Goal: Contribute content: Add original content to the website for others to see

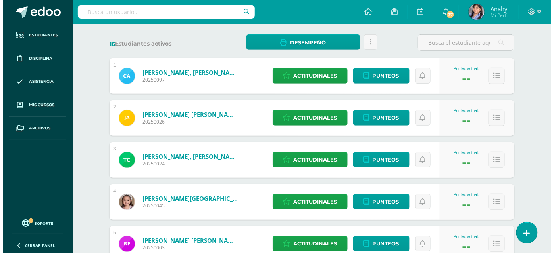
scroll to position [123, 0]
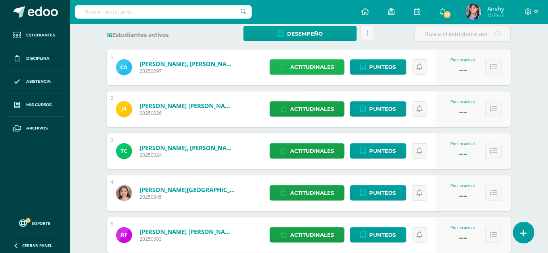
click at [313, 75] on span "Actitudinales" at bounding box center [313, 67] width 44 height 15
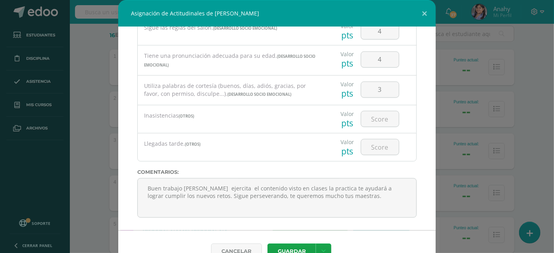
scroll to position [403, 0]
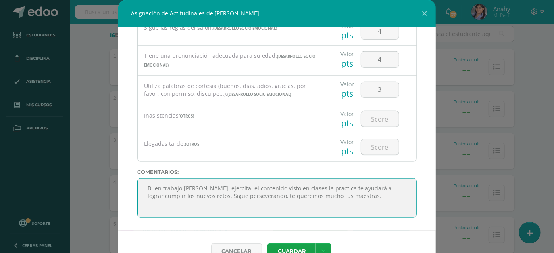
click at [361, 206] on textarea "Buen trabajo [PERSON_NAME] ejercita el contenido visto en clases la practica te…" at bounding box center [276, 199] width 279 height 40
click at [310, 218] on textarea "Buen trabajo [PERSON_NAME] ejercita el contenido visto en clases la practica te…" at bounding box center [276, 199] width 279 height 40
click at [238, 203] on textarea "Buen trabajo [PERSON_NAME] ejercita el contenido visto en clases la practica te…" at bounding box center [276, 199] width 279 height 40
click at [221, 206] on textarea "Buen trabajo [PERSON_NAME] ejercita el contenido visto en clases la practica te…" at bounding box center [276, 199] width 279 height 40
click at [224, 206] on textarea "Buen trabajo [PERSON_NAME] ejercita el contenido visto en clases la practica te…" at bounding box center [276, 199] width 279 height 40
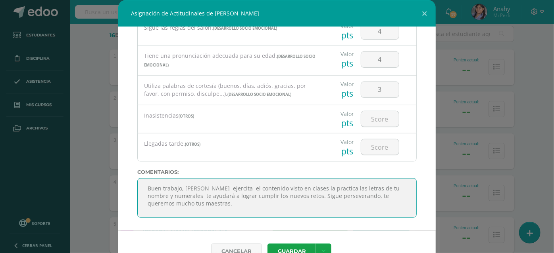
click at [240, 203] on textarea "Buen trabajo [PERSON_NAME] ejercita el contenido visto en clases la practica te…" at bounding box center [276, 199] width 279 height 40
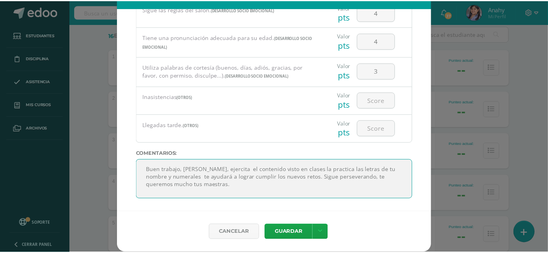
scroll to position [36, 0]
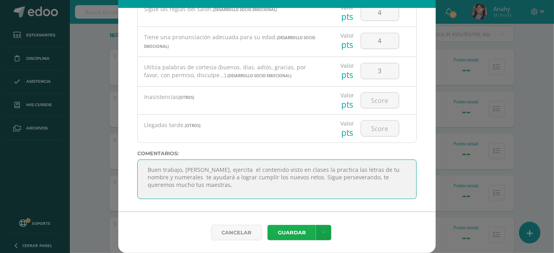
type textarea "Buen trabajo, [PERSON_NAME], ejercita el contenido visto en clases la practica …"
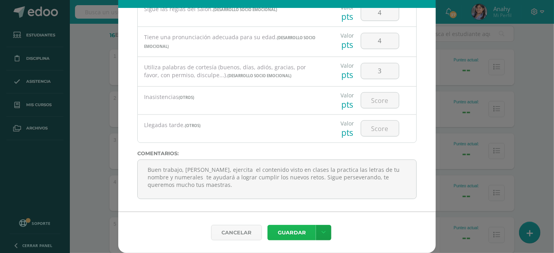
click at [297, 234] on button "Guardar" at bounding box center [291, 232] width 48 height 15
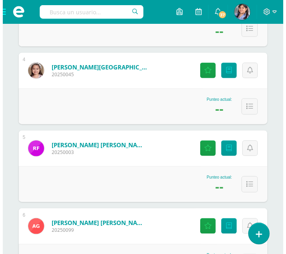
scroll to position [384, 0]
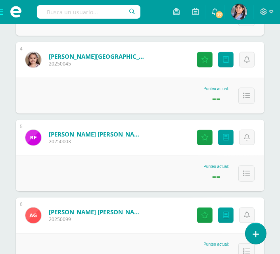
click at [135, 78] on div "[PERSON_NAME][GEOGRAPHIC_DATA] 20250045" at bounding box center [85, 60] width 138 height 36
click at [205, 67] on link "Actitudinales" at bounding box center [204, 59] width 15 height 15
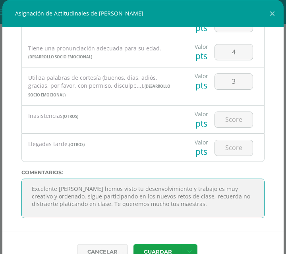
scroll to position [35, 0]
drag, startPoint x: 78, startPoint y: 203, endPoint x: 201, endPoint y: 241, distance: 129.0
click at [201, 231] on div "Todas las Categorias Todas las Categorias DESARROLLO SOCIO EMOCIONAL OTROS Sin …" at bounding box center [142, 129] width 281 height 204
paste textarea "[PERSON_NAME] nos encanta ver tu trabajo y desenvolvimiento en clase, sigue col…"
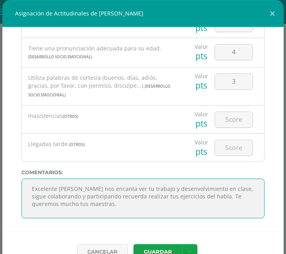
click at [128, 197] on textarea "Excelente [PERSON_NAME] hemos visto tu desenvolvimiento y trabajo es muy creati…" at bounding box center [142, 199] width 243 height 40
drag, startPoint x: 224, startPoint y: 204, endPoint x: 105, endPoint y: 175, distance: 122.6
click at [105, 175] on div "Todas las Categorias Todas las Categorias DESARROLLO SOCIO EMOCIONAL OTROS Sin …" at bounding box center [142, 129] width 281 height 204
click at [91, 207] on textarea "Excelente [PERSON_NAME] hemos visto tu desenvolvimiento y trabajo es muy creati…" at bounding box center [142, 199] width 243 height 40
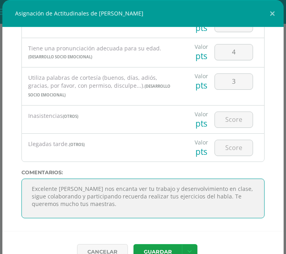
click at [100, 205] on textarea "Excelente [PERSON_NAME] hemos visto tu desenvolvimiento y trabajo es muy creati…" at bounding box center [142, 199] width 243 height 40
drag, startPoint x: 116, startPoint y: 219, endPoint x: 101, endPoint y: 220, distance: 15.1
click at [101, 218] on textarea "Excelente [PERSON_NAME] hemos visto tu desenvolvimiento y trabajo es muy creati…" at bounding box center [142, 199] width 243 height 40
click at [225, 213] on textarea "Excelente [PERSON_NAME] hemos visto tu desenvolvimiento y trabajo es muy creati…" at bounding box center [142, 199] width 243 height 40
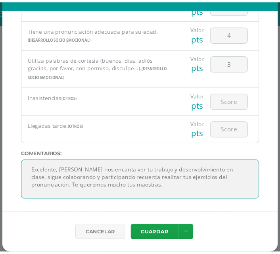
scroll to position [36, 0]
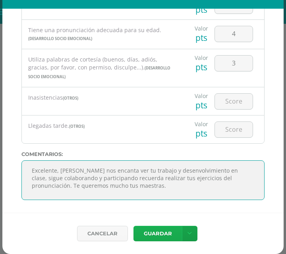
type textarea "Excelente, [PERSON_NAME] nos encanta ver tu trabajo y desenvolvimiento en clase…"
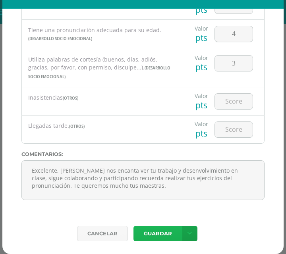
click at [140, 226] on button "Guardar" at bounding box center [157, 233] width 48 height 15
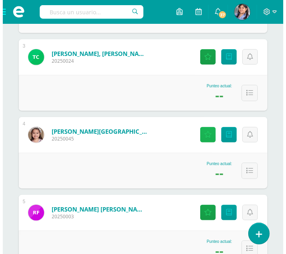
scroll to position [301, 0]
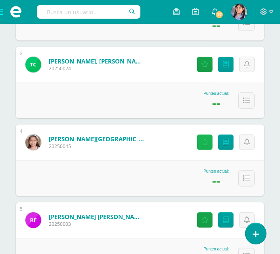
click at [202, 146] on icon at bounding box center [205, 142] width 8 height 7
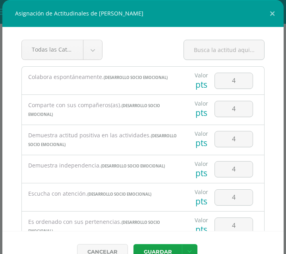
click at [123, 177] on div "Demuestra independencia. (DESARROLLO SOCIO EMOCIONAL)" at bounding box center [102, 165] width 161 height 21
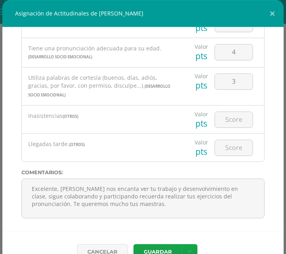
scroll to position [423, 0]
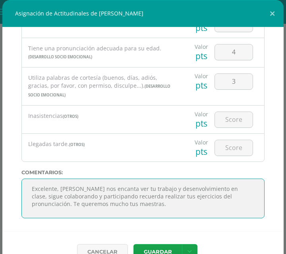
drag, startPoint x: 122, startPoint y: 203, endPoint x: 105, endPoint y: 206, distance: 17.7
click at [105, 206] on textarea "Excelente [PERSON_NAME] hemos visto tu desenvolvimiento y trabajo es muy creati…" at bounding box center [142, 199] width 243 height 40
click at [135, 212] on textarea "Excelente [PERSON_NAME] hemos visto tu desenvolvimiento y trabajo es muy creati…" at bounding box center [142, 199] width 243 height 40
drag, startPoint x: 138, startPoint y: 200, endPoint x: 44, endPoint y: 198, distance: 93.6
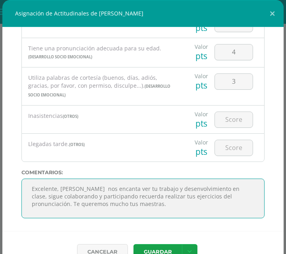
click at [44, 198] on textarea "Excelente [PERSON_NAME] hemos visto tu desenvolvimiento y trabajo es muy creati…" at bounding box center [142, 199] width 243 height 40
click at [185, 217] on textarea "Excelente [PERSON_NAME] hemos visto tu desenvolvimiento y trabajo es muy creati…" at bounding box center [142, 199] width 243 height 40
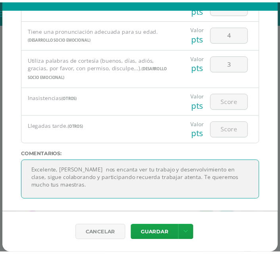
scroll to position [36, 0]
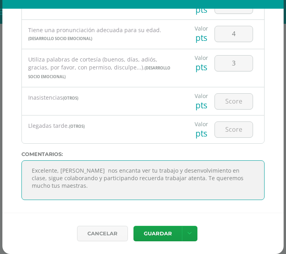
click at [131, 163] on textarea "Excelente [PERSON_NAME] hemos visto tu desenvolvimiento y trabajo es muy creati…" at bounding box center [142, 180] width 243 height 40
click at [102, 167] on textarea "Excelente [PERSON_NAME] hemos visto tu desenvolvimiento y trabajo es muy creati…" at bounding box center [142, 180] width 243 height 40
click at [134, 165] on textarea "Excelente [PERSON_NAME] hemos visto tu desenvolvimiento y trabajo es muy creati…" at bounding box center [142, 180] width 243 height 40
drag, startPoint x: 173, startPoint y: 183, endPoint x: 69, endPoint y: 161, distance: 106.3
click at [69, 161] on textarea "Excelente [PERSON_NAME] hemos visto tu desenvolvimiento y trabajo es muy creati…" at bounding box center [142, 180] width 243 height 40
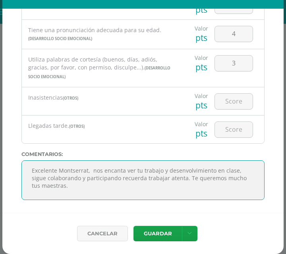
click at [200, 181] on textarea "Excelente [PERSON_NAME] hemos visto tu desenvolvimiento y trabajo es muy creati…" at bounding box center [142, 180] width 243 height 40
type textarea "Excelente Montserrat, nos encanta ver tu trabajo y desenvolvimiento en clase, s…"
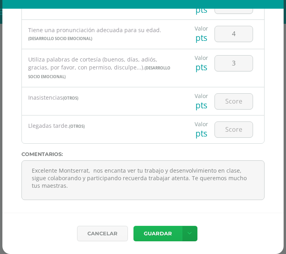
click at [150, 230] on button "Guardar" at bounding box center [157, 233] width 48 height 15
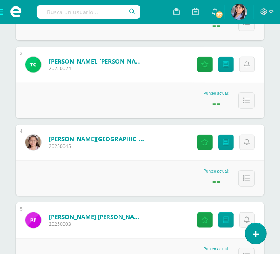
click at [86, 196] on div "Punteo actual: --" at bounding box center [140, 178] width 248 height 36
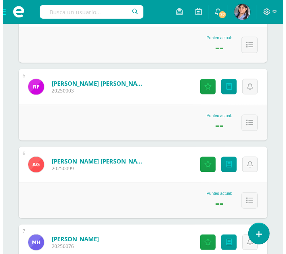
scroll to position [444, 0]
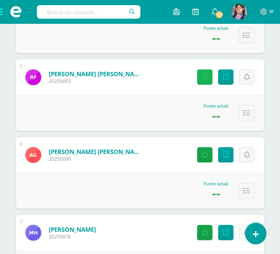
click at [201, 81] on icon at bounding box center [205, 77] width 8 height 7
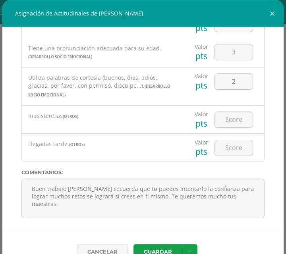
scroll to position [423, 0]
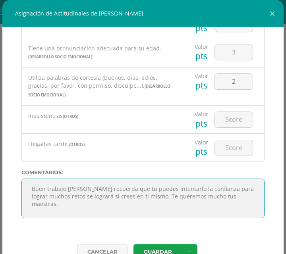
click at [127, 203] on textarea "Buen trabajo [PERSON_NAME] recuerda que tu puedes intentarlo la confianza para …" at bounding box center [142, 199] width 243 height 40
click at [145, 204] on textarea "Buen trabajo [PERSON_NAME] recuerda que tu puedes intentarlo la confianza para …" at bounding box center [142, 199] width 243 height 40
click at [142, 204] on textarea "Buen trabajo [PERSON_NAME] recuerda que tu puedes intentarlo la confianza para …" at bounding box center [142, 199] width 243 height 40
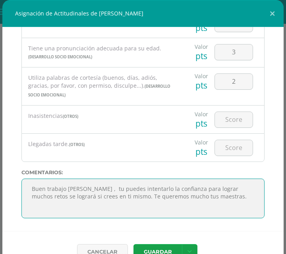
click at [172, 211] on textarea "Buen trabajo [PERSON_NAME] recuerda que tu puedes intentarlo la confianza para …" at bounding box center [142, 199] width 243 height 40
click at [146, 218] on textarea "Buen trabajo [PERSON_NAME] recuerda que tu puedes intentarlo la confianza para …" at bounding box center [142, 199] width 243 height 40
click at [133, 204] on textarea "Buen trabajo [PERSON_NAME] recuerda que tu puedes intentarlo la confianza para …" at bounding box center [142, 199] width 243 height 40
drag, startPoint x: 61, startPoint y: 213, endPoint x: 34, endPoint y: 211, distance: 27.8
click at [34, 211] on textarea "Buen trabajo [PERSON_NAME] recuerda que tu puedes intentarlo la confianza para …" at bounding box center [142, 199] width 243 height 40
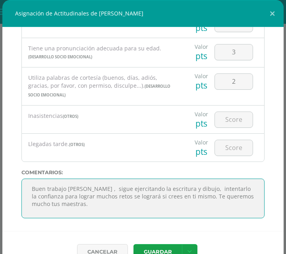
click at [61, 213] on textarea "Buen trabajo [PERSON_NAME] recuerda que tu puedes intentarlo la confianza para …" at bounding box center [142, 199] width 243 height 40
click at [98, 192] on textarea "Buen trabajo [PERSON_NAME] recuerda que tu puedes intentarlo la confianza para …" at bounding box center [142, 199] width 243 height 40
click at [57, 212] on textarea "Buen trabajo [PERSON_NAME] recuerda que tu puedes intentarlo la confianza para …" at bounding box center [142, 199] width 243 height 40
drag, startPoint x: 140, startPoint y: 213, endPoint x: 89, endPoint y: 211, distance: 50.8
click at [89, 211] on textarea "Buen trabajo [PERSON_NAME] recuerda que tu puedes intentarlo la confianza para …" at bounding box center [142, 199] width 243 height 40
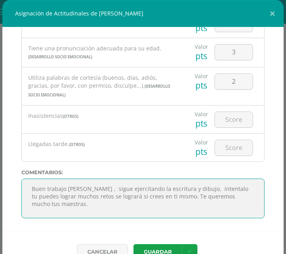
drag, startPoint x: 168, startPoint y: 213, endPoint x: 146, endPoint y: 213, distance: 21.8
click at [146, 213] on textarea "Buen trabajo [PERSON_NAME] recuerda que tu puedes intentarlo la confianza para …" at bounding box center [142, 199] width 243 height 40
click at [154, 217] on textarea "Buen trabajo [PERSON_NAME] recuerda que tu puedes intentarlo la confianza para …" at bounding box center [142, 199] width 243 height 40
click at [143, 212] on textarea "Buen trabajo [PERSON_NAME] recuerda que tu puedes intentarlo la confianza para …" at bounding box center [142, 199] width 243 height 40
click at [117, 218] on textarea "Buen trabajo [PERSON_NAME] recuerda que tu puedes intentarlo la confianza para …" at bounding box center [142, 199] width 243 height 40
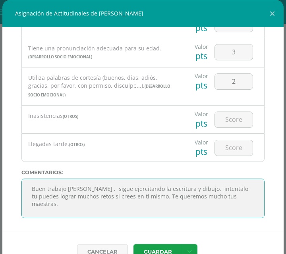
click at [209, 205] on textarea "Buen trabajo [PERSON_NAME] recuerda que tu puedes intentarlo la confianza para …" at bounding box center [142, 199] width 243 height 40
click at [174, 218] on textarea "Buen trabajo [PERSON_NAME] recuerda que tu puedes intentarlo la confianza para …" at bounding box center [142, 199] width 243 height 40
drag, startPoint x: 131, startPoint y: 211, endPoint x: 79, endPoint y: 212, distance: 52.0
click at [79, 212] on textarea "Buen trabajo [PERSON_NAME] recuerda que tu puedes intentarlo la confianza para …" at bounding box center [142, 199] width 243 height 40
click at [136, 209] on textarea "Buen trabajo [PERSON_NAME] recuerda que tu puedes intentarlo la confianza para …" at bounding box center [142, 199] width 243 height 40
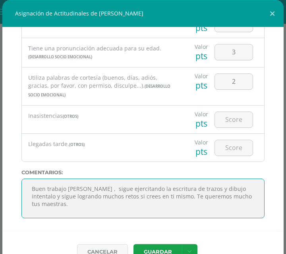
click at [185, 218] on textarea "Buen trabajo [PERSON_NAME] recuerda que tu puedes intentarlo la confianza para …" at bounding box center [142, 199] width 243 height 40
click at [180, 211] on textarea "Buen trabajo [PERSON_NAME] recuerda que tu puedes intentarlo la confianza para …" at bounding box center [142, 199] width 243 height 40
click at [217, 214] on textarea "Buen trabajo [PERSON_NAME] recuerda que tu puedes intentarlo la confianza para …" at bounding box center [142, 199] width 243 height 40
click at [191, 218] on textarea "Buen trabajo [PERSON_NAME] recuerda que tu puedes intentarlo la confianza para …" at bounding box center [142, 199] width 243 height 40
drag, startPoint x: 191, startPoint y: 220, endPoint x: 117, endPoint y: 156, distance: 98.5
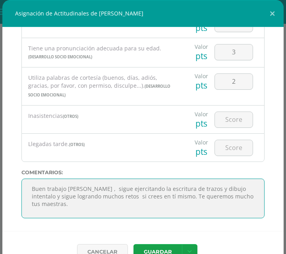
click at [117, 156] on div "Todas las Categorias Todas las Categorias DESARROLLO SOCIO EMOCIONAL OTROS Sin …" at bounding box center [142, 129] width 281 height 204
type textarea "Buen trabajo [PERSON_NAME] , sigue ejercitando la escritura de trazos y dibujo …"
click at [100, 218] on textarea "Buen trabajo [PERSON_NAME] recuerda que tu puedes intentarlo la confianza para …" at bounding box center [142, 199] width 243 height 40
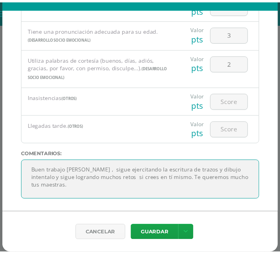
scroll to position [36, 0]
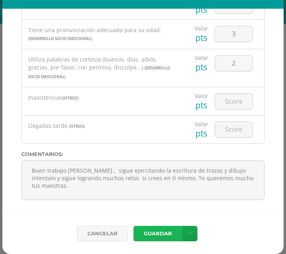
click at [141, 231] on button "Guardar" at bounding box center [157, 233] width 48 height 15
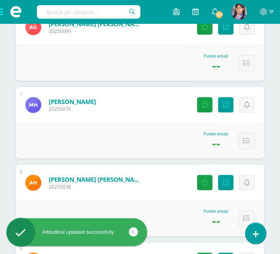
scroll to position [583, 0]
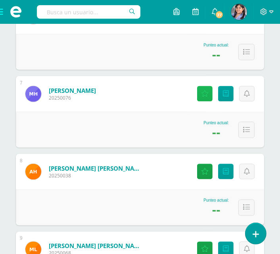
click at [205, 97] on icon at bounding box center [205, 93] width 8 height 7
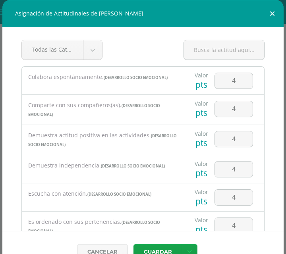
click at [269, 17] on button at bounding box center [272, 13] width 23 height 27
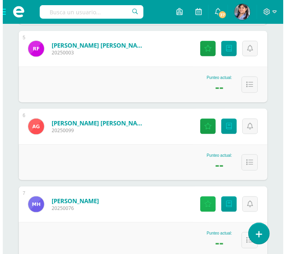
scroll to position [486, 0]
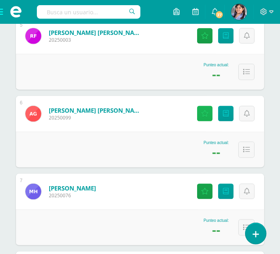
click at [201, 117] on icon at bounding box center [205, 113] width 8 height 7
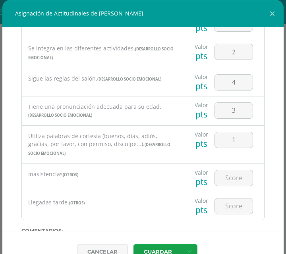
scroll to position [324, 0]
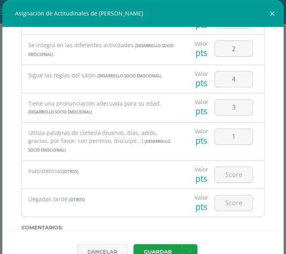
click at [142, 160] on div "Utiliza palabras de cortesía (buenos, días, adiós, gracias, por favor, con perm…" at bounding box center [102, 142] width 161 height 38
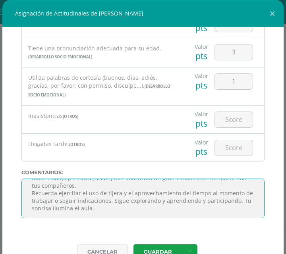
scroll to position [42, 0]
drag, startPoint x: 74, startPoint y: 205, endPoint x: 232, endPoint y: 222, distance: 158.8
click at [232, 218] on textarea "Buen trabajo [PERSON_NAME] has mostrado un gran esfuerzo en compartir con tus c…" at bounding box center [142, 199] width 243 height 40
click at [127, 205] on textarea "Buen trabajo [PERSON_NAME] has mostrado un gran esfuerzo en compartir con tus c…" at bounding box center [142, 199] width 243 height 40
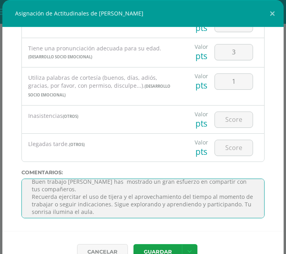
click at [129, 205] on textarea "Buen trabajo [PERSON_NAME] has mostrado un gran esfuerzo en compartir con tus c…" at bounding box center [142, 199] width 243 height 40
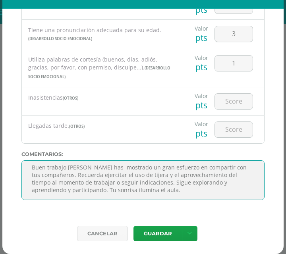
scroll to position [15, 0]
click at [140, 175] on textarea "Buen trabajo [PERSON_NAME] has mostrado un gran esfuerzo en compartir con tus c…" at bounding box center [142, 180] width 243 height 40
drag, startPoint x: 226, startPoint y: 171, endPoint x: 85, endPoint y: 168, distance: 140.9
click at [85, 168] on textarea "Buen trabajo [PERSON_NAME] has mostrado un gran esfuerzo en compartir con tus c…" at bounding box center [142, 180] width 243 height 40
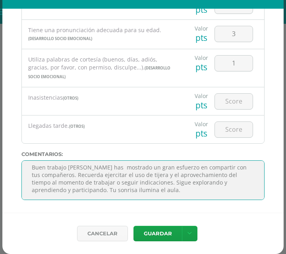
drag, startPoint x: 231, startPoint y: 168, endPoint x: 210, endPoint y: 162, distance: 22.0
click at [210, 162] on textarea "Buen trabajo [PERSON_NAME] has mostrado un gran esfuerzo en compartir con tus c…" at bounding box center [142, 180] width 243 height 40
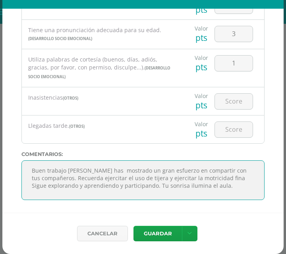
click at [208, 161] on textarea "Buen trabajo [PERSON_NAME] has mostrado un gran esfuerzo en compartir con tus c…" at bounding box center [142, 180] width 243 height 40
drag, startPoint x: 208, startPoint y: 161, endPoint x: 80, endPoint y: 168, distance: 127.9
click at [80, 168] on textarea "Buen trabajo [PERSON_NAME] has mostrado un gran esfuerzo en compartir con tus c…" at bounding box center [142, 180] width 243 height 40
click at [119, 160] on textarea "Buen trabajo [PERSON_NAME] has mostrado un gran esfuerzo en compartir con tus c…" at bounding box center [142, 180] width 243 height 40
click at [127, 175] on textarea "Buen trabajo [PERSON_NAME] has mostrado un gran esfuerzo en compartir con tus c…" at bounding box center [142, 180] width 243 height 40
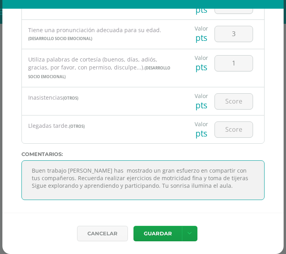
drag, startPoint x: 127, startPoint y: 175, endPoint x: 138, endPoint y: 171, distance: 11.6
click at [138, 171] on textarea "Buen trabajo [PERSON_NAME] has mostrado un gran esfuerzo en compartir con tus c…" at bounding box center [142, 180] width 243 height 40
click at [142, 168] on textarea "Buen trabajo [PERSON_NAME] has mostrado un gran esfuerzo en compartir con tus c…" at bounding box center [142, 180] width 243 height 40
click at [50, 170] on textarea "Buen trabajo [PERSON_NAME] has mostrado un gran esfuerzo en compartir con tus c…" at bounding box center [142, 180] width 243 height 40
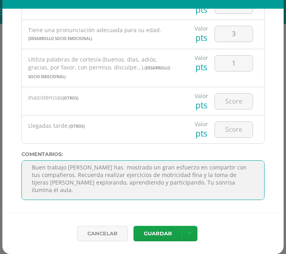
click at [97, 171] on textarea "Buen trabajo [PERSON_NAME] has mostrado un gran esfuerzo en compartir con tus c…" at bounding box center [142, 180] width 243 height 40
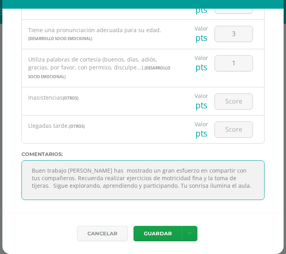
click at [149, 179] on textarea "Buen trabajo [PERSON_NAME] has mostrado un gran esfuerzo en compartir con tus c…" at bounding box center [142, 180] width 243 height 40
drag, startPoint x: 117, startPoint y: 177, endPoint x: 70, endPoint y: 155, distance: 52.2
click at [70, 160] on textarea "Buen trabajo [PERSON_NAME] has mostrado un gran esfuerzo en compartir con tus c…" at bounding box center [142, 180] width 243 height 40
type textarea "Buen trabajo [PERSON_NAME] has mostrado un gran esfuerzo en compartir con tus c…"
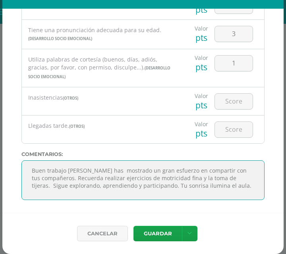
click at [104, 165] on textarea "Buen trabajo [PERSON_NAME] has mostrado un gran esfuerzo en compartir con tus c…" at bounding box center [142, 180] width 243 height 40
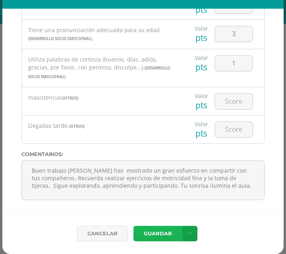
click at [151, 226] on button "Guardar" at bounding box center [157, 233] width 48 height 15
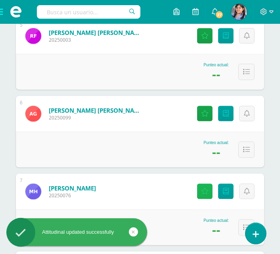
click at [201, 195] on icon at bounding box center [205, 191] width 8 height 7
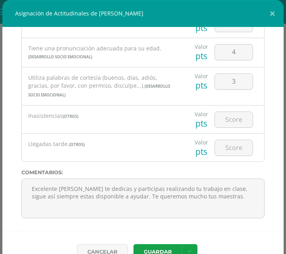
scroll to position [423, 0]
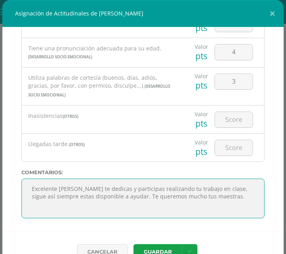
click at [129, 212] on textarea "Excelente [PERSON_NAME] te dedicas y participas realizando tu trabajo en clase,…" at bounding box center [142, 199] width 243 height 40
click at [123, 205] on textarea "Excelente [PERSON_NAME] te dedicas y participas realizando tu trabajo en clase,…" at bounding box center [142, 199] width 243 height 40
click at [125, 205] on textarea "Excelente [PERSON_NAME] te dedicas y participas realizando tu trabajo en clase,…" at bounding box center [142, 199] width 243 height 40
click at [186, 203] on textarea "Excelente [PERSON_NAME] te dedicas y participas realizando tu trabajo en clase,…" at bounding box center [142, 199] width 243 height 40
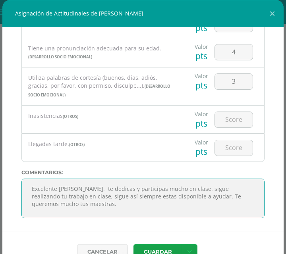
drag, startPoint x: 154, startPoint y: 209, endPoint x: 53, endPoint y: 210, distance: 101.6
click at [53, 210] on textarea "Excelente [PERSON_NAME] te dedicas y participas realizando tu trabajo en clase,…" at bounding box center [142, 199] width 243 height 40
drag, startPoint x: 108, startPoint y: 210, endPoint x: 86, endPoint y: 210, distance: 22.2
click at [86, 210] on textarea "Excelente [PERSON_NAME] te dedicas y participas realizando tu trabajo en clase,…" at bounding box center [142, 199] width 243 height 40
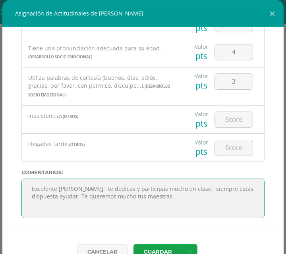
drag, startPoint x: 122, startPoint y: 210, endPoint x: 123, endPoint y: 201, distance: 9.6
click at [123, 201] on textarea "Excelente [PERSON_NAME] te dedicas y participas realizando tu trabajo en clase,…" at bounding box center [142, 199] width 243 height 40
click at [127, 202] on textarea "Excelente [PERSON_NAME] te dedicas y participas realizando tu trabajo en clase,…" at bounding box center [142, 199] width 243 height 40
click at [156, 202] on textarea "Excelente [PERSON_NAME] te dedicas y participas realizando tu trabajo en clase,…" at bounding box center [142, 199] width 243 height 40
drag, startPoint x: 121, startPoint y: 210, endPoint x: 56, endPoint y: 212, distance: 65.5
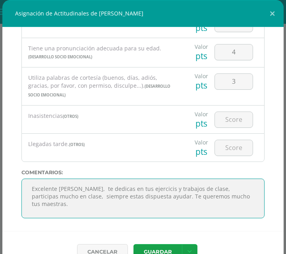
click at [56, 212] on textarea "Excelente [PERSON_NAME] te dedicas y participas realizando tu trabajo en clase,…" at bounding box center [142, 199] width 243 height 40
click at [143, 209] on textarea "Excelente [PERSON_NAME] te dedicas y participas realizando tu trabajo en clase,…" at bounding box center [142, 199] width 243 height 40
drag, startPoint x: 232, startPoint y: 211, endPoint x: 57, endPoint y: 202, distance: 174.8
click at [57, 202] on textarea "Excelente [PERSON_NAME] te dedicas y participas realizando tu trabajo en clase,…" at bounding box center [142, 199] width 243 height 40
click at [139, 203] on textarea "Excelente [PERSON_NAME] te dedicas y participas realizando tu trabajo en clase,…" at bounding box center [142, 199] width 243 height 40
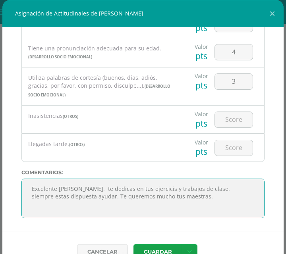
drag, startPoint x: 71, startPoint y: 198, endPoint x: 78, endPoint y: 200, distance: 7.9
click at [78, 200] on textarea "Excelente [PERSON_NAME] te dedicas y participas realizando tu trabajo en clase,…" at bounding box center [142, 199] width 243 height 40
drag, startPoint x: 78, startPoint y: 200, endPoint x: 173, endPoint y: 241, distance: 102.7
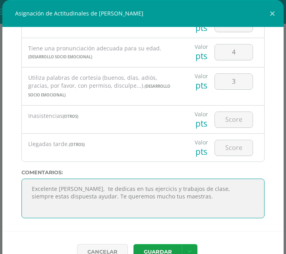
click at [173, 231] on div "Todas las Categorias Todas las Categorias DESARROLLO SOCIO EMOCIONAL OTROS Sin …" at bounding box center [142, 129] width 281 height 204
click at [100, 196] on textarea "Excelente [PERSON_NAME] te dedicas y participas realizando tu trabajo en clase,…" at bounding box center [142, 199] width 243 height 40
click at [192, 195] on textarea "Excelente [PERSON_NAME] te dedicas y participas realizando tu trabajo en clase,…" at bounding box center [142, 199] width 243 height 40
click at [221, 218] on textarea "Excelente [PERSON_NAME] te dedicas y participas realizando tu trabajo en clase,…" at bounding box center [142, 199] width 243 height 40
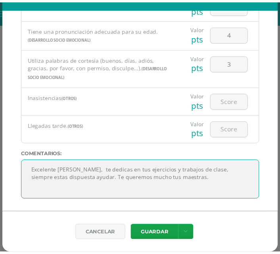
scroll to position [36, 0]
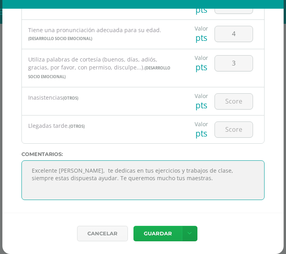
type textarea "Excelente [PERSON_NAME], te dedicas en tus ejercicios y trabajos de clase, siem…"
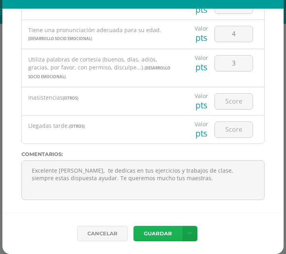
click at [153, 234] on button "Guardar" at bounding box center [157, 233] width 48 height 15
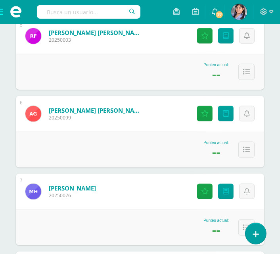
click at [108, 167] on div "Punteo actual: --" at bounding box center [140, 150] width 248 height 36
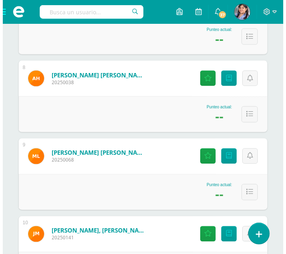
scroll to position [678, 0]
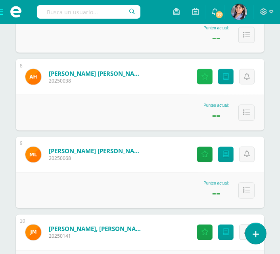
click at [201, 84] on link "Actitudinales" at bounding box center [204, 76] width 15 height 15
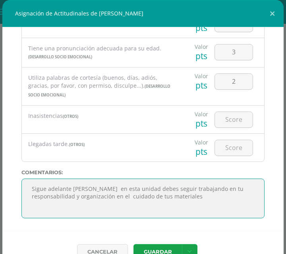
scroll to position [27, 0]
drag, startPoint x: 77, startPoint y: 204, endPoint x: 88, endPoint y: 222, distance: 20.8
click at [88, 218] on textarea "Sigue adelante [PERSON_NAME] en esta unidad debes seguir trabajando en tu respo…" at bounding box center [142, 199] width 243 height 40
click at [117, 210] on textarea "Sigue adelante [PERSON_NAME] en esta unidad debes seguir trabajando en tu respo…" at bounding box center [142, 199] width 243 height 40
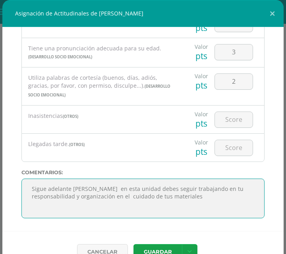
drag, startPoint x: 124, startPoint y: 211, endPoint x: 70, endPoint y: 187, distance: 59.3
click at [70, 187] on textarea "Sigue adelante [PERSON_NAME] en esta unidad debes seguir trabajando en tu respo…" at bounding box center [142, 199] width 243 height 40
click at [115, 211] on textarea "Sigue adelante [PERSON_NAME] en esta unidad debes seguir trabajando en tu respo…" at bounding box center [142, 199] width 243 height 40
click at [134, 205] on textarea "Sigue adelante [PERSON_NAME] en esta unidad debes seguir trabajando en tu respo…" at bounding box center [142, 199] width 243 height 40
click at [66, 213] on textarea "Sigue adelante [PERSON_NAME] en esta unidad debes seguir trabajando en tu respo…" at bounding box center [142, 199] width 243 height 40
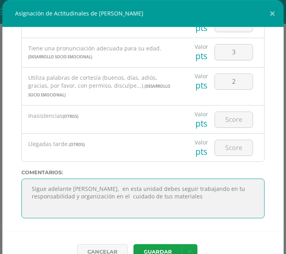
click at [156, 218] on textarea "Sigue adelante [PERSON_NAME] en esta unidad debes seguir trabajando en tu respo…" at bounding box center [142, 199] width 243 height 40
drag, startPoint x: 121, startPoint y: 212, endPoint x: 81, endPoint y: 211, distance: 40.5
click at [81, 211] on textarea "Sigue adelante [PERSON_NAME] en esta unidad debes seguir trabajando en tu respo…" at bounding box center [142, 199] width 243 height 40
click at [79, 218] on textarea "Sigue adelante [PERSON_NAME] en esta unidad debes seguir trabajando en tu respo…" at bounding box center [142, 199] width 243 height 40
drag, startPoint x: 87, startPoint y: 221, endPoint x: 61, endPoint y: 202, distance: 32.1
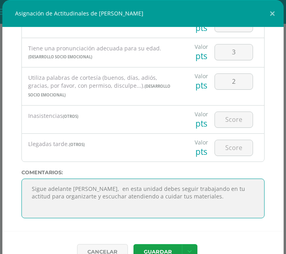
click at [61, 202] on textarea "Sigue adelante [PERSON_NAME] en esta unidad debes seguir trabajando en tu respo…" at bounding box center [142, 199] width 243 height 40
type textarea "Sigue adelante [PERSON_NAME], en esta unidad debes seguir trabajando en tu acti…"
click at [93, 218] on textarea "Sigue adelante [PERSON_NAME] en esta unidad debes seguir trabajando en tu respo…" at bounding box center [142, 199] width 243 height 40
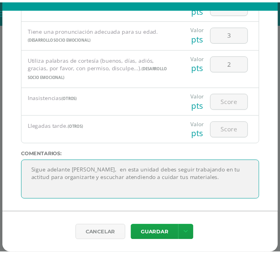
scroll to position [36, 0]
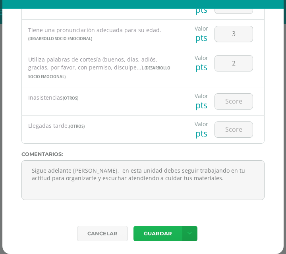
click at [157, 234] on button "Guardar" at bounding box center [157, 233] width 48 height 15
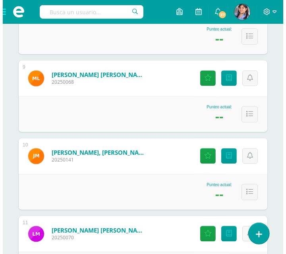
scroll to position [776, 0]
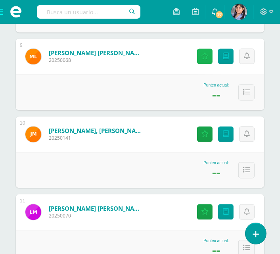
click at [201, 60] on icon at bounding box center [205, 56] width 8 height 7
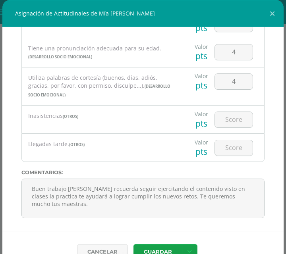
scroll to position [423, 0]
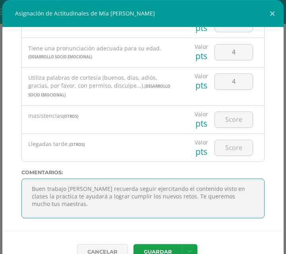
click at [119, 203] on textarea "Buen trabajo [PERSON_NAME] recuerda seguir ejercitando el contenido visto en cl…" at bounding box center [142, 199] width 243 height 40
click at [67, 211] on textarea "Buen trabajo [PERSON_NAME] recuerda seguir ejercitando el contenido visto en cl…" at bounding box center [142, 199] width 243 height 40
click at [146, 218] on textarea "Buen trabajo [PERSON_NAME] recuerda seguir ejercitando el contenido visto en cl…" at bounding box center [142, 199] width 243 height 40
click at [73, 213] on textarea "Buen trabajo [PERSON_NAME] recuerda seguir ejercitando el contenido visto en cl…" at bounding box center [142, 199] width 243 height 40
click at [209, 218] on textarea "Buen trabajo [PERSON_NAME] recuerda seguir ejercitando el contenido visto en cl…" at bounding box center [142, 199] width 243 height 40
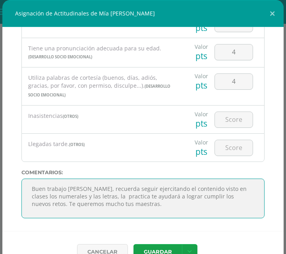
scroll to position [0, 0]
drag, startPoint x: 206, startPoint y: 204, endPoint x: 75, endPoint y: 201, distance: 130.5
click at [75, 201] on textarea "Buen trabajo [PERSON_NAME] recuerda seguir ejercitando el contenido visto en cl…" at bounding box center [142, 199] width 243 height 40
type textarea "Buen trabajo [PERSON_NAME], recuerda seguir ejercitando el contenido visto en c…"
click at [125, 211] on textarea "Buen trabajo [PERSON_NAME] recuerda seguir ejercitando el contenido visto en cl…" at bounding box center [142, 199] width 243 height 40
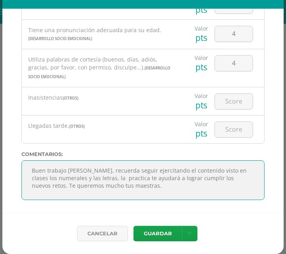
scroll to position [36, 0]
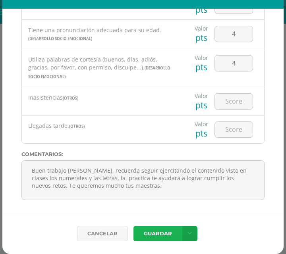
click at [148, 226] on button "Guardar" at bounding box center [157, 233] width 48 height 15
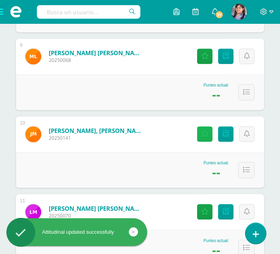
click at [200, 142] on link "Actitudinales" at bounding box center [204, 133] width 15 height 15
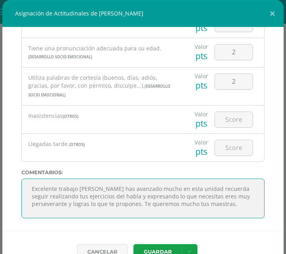
scroll to position [35, 0]
drag, startPoint x: 76, startPoint y: 204, endPoint x: 119, endPoint y: 196, distance: 44.4
click at [119, 196] on textarea "Excelente trabajo [PERSON_NAME] has avanzado mucho en esta unidad recuerda segu…" at bounding box center [142, 199] width 243 height 40
click at [134, 195] on textarea "Excelente trabajo [PERSON_NAME] has avanzado mucho en esta unidad recuerda segu…" at bounding box center [142, 199] width 243 height 40
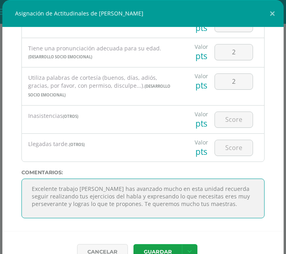
scroll to position [10, 0]
click at [120, 192] on textarea "Excelente trabajo [PERSON_NAME] has avanzado mucho en esta unidad recuerda segu…" at bounding box center [142, 199] width 243 height 40
drag, startPoint x: 186, startPoint y: 201, endPoint x: 165, endPoint y: 203, distance: 21.9
click at [165, 203] on textarea "Excelente trabajo [PERSON_NAME] has avanzado mucho en esta unidad recuerda segu…" at bounding box center [142, 199] width 243 height 40
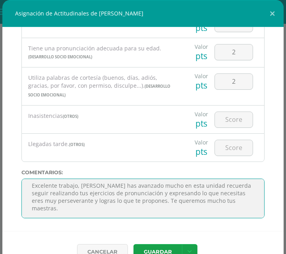
click at [109, 211] on textarea "Excelente trabajo [PERSON_NAME] has avanzado mucho en esta unidad recuerda segu…" at bounding box center [142, 199] width 243 height 40
click at [111, 211] on textarea "Excelente trabajo [PERSON_NAME] has avanzado mucho en esta unidad recuerda segu…" at bounding box center [142, 199] width 243 height 40
click at [192, 217] on textarea "Excelente trabajo [PERSON_NAME] has avanzado mucho en esta unidad recuerda segu…" at bounding box center [142, 199] width 243 height 40
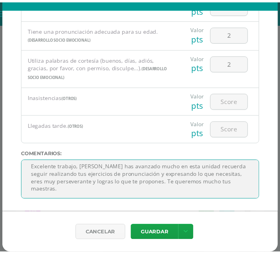
scroll to position [36, 0]
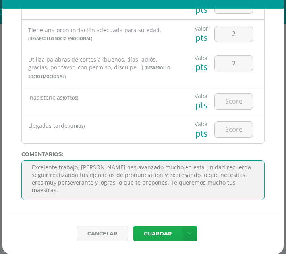
type textarea "Excelente trabajo, [PERSON_NAME] has avanzado mucho en esta unidad recuerda seg…"
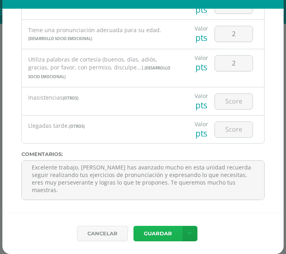
click at [149, 227] on button "Guardar" at bounding box center [157, 233] width 48 height 15
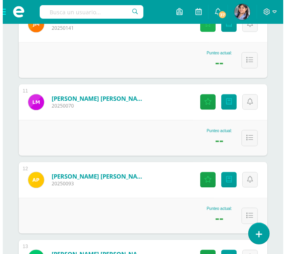
scroll to position [879, 0]
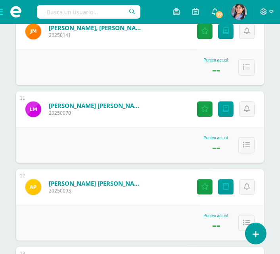
click at [83, 163] on div "Punteo actual: --" at bounding box center [140, 145] width 248 height 36
click at [201, 117] on link "Actitudinales" at bounding box center [204, 108] width 15 height 15
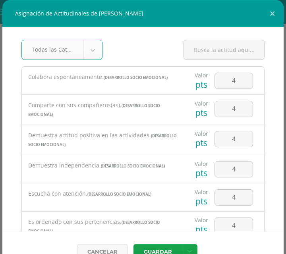
click at [201, 150] on div "Valor pts" at bounding box center [201, 139] width 20 height 28
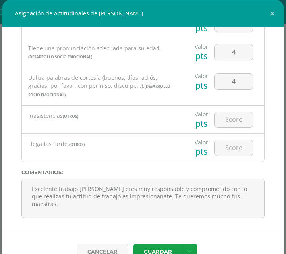
scroll to position [423, 0]
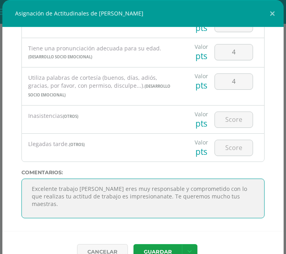
drag, startPoint x: 76, startPoint y: 204, endPoint x: 140, endPoint y: 220, distance: 65.4
click at [140, 218] on textarea "Excelente trabajo [PERSON_NAME] eres muy responsable y comprometido con lo que …" at bounding box center [142, 199] width 243 height 40
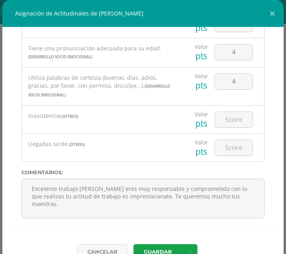
click at [94, 227] on div "Todas las Categorias Todas las Categorias DESARROLLO SOCIO EMOCIONAL OTROS Sin …" at bounding box center [142, 129] width 281 height 204
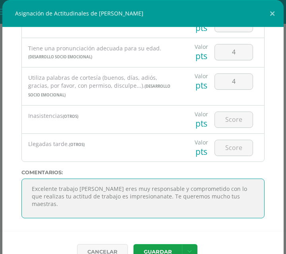
click at [131, 206] on textarea "Excelente trabajo [PERSON_NAME] eres muy responsable y comprometido con lo que …" at bounding box center [142, 199] width 243 height 40
click at [134, 215] on textarea "Excelente trabajo [PERSON_NAME] eres muy responsable y comprometido con lo que …" at bounding box center [142, 199] width 243 height 40
click at [123, 214] on textarea "Excelente trabajo [PERSON_NAME] eres muy responsable y comprometido con lo que …" at bounding box center [142, 199] width 243 height 40
click at [143, 218] on textarea "Excelente trabajo [PERSON_NAME] eres muy responsable y comprometido con lo que …" at bounding box center [142, 199] width 243 height 40
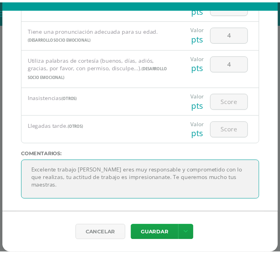
scroll to position [36, 0]
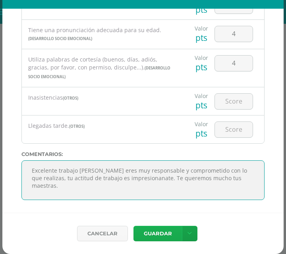
type textarea "Excelente trabajo [PERSON_NAME] eres muy responsable y comprometido con lo que …"
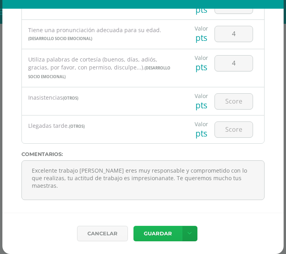
click at [165, 226] on button "Guardar" at bounding box center [157, 233] width 48 height 15
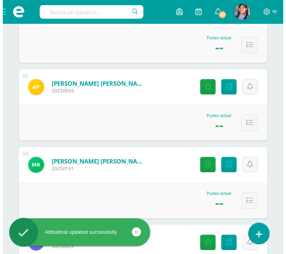
scroll to position [983, 0]
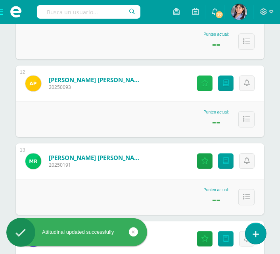
click at [203, 86] on icon at bounding box center [205, 83] width 8 height 7
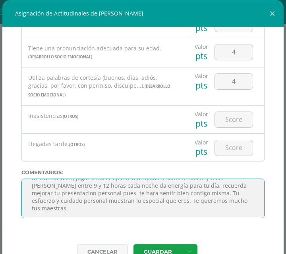
scroll to position [58, 0]
drag, startPoint x: 77, startPoint y: 205, endPoint x: 156, endPoint y: 195, distance: 79.1
click at [156, 195] on textarea "Estoy muy orgullosa de ti por todo lo que hiciste en esta unidad. Con tu dedica…" at bounding box center [142, 199] width 243 height 40
click at [95, 214] on textarea "Estoy muy orgullosa de ti por todo lo que hiciste en esta unidad. Con tu dedica…" at bounding box center [142, 199] width 243 height 40
